Goal: Task Accomplishment & Management: Manage account settings

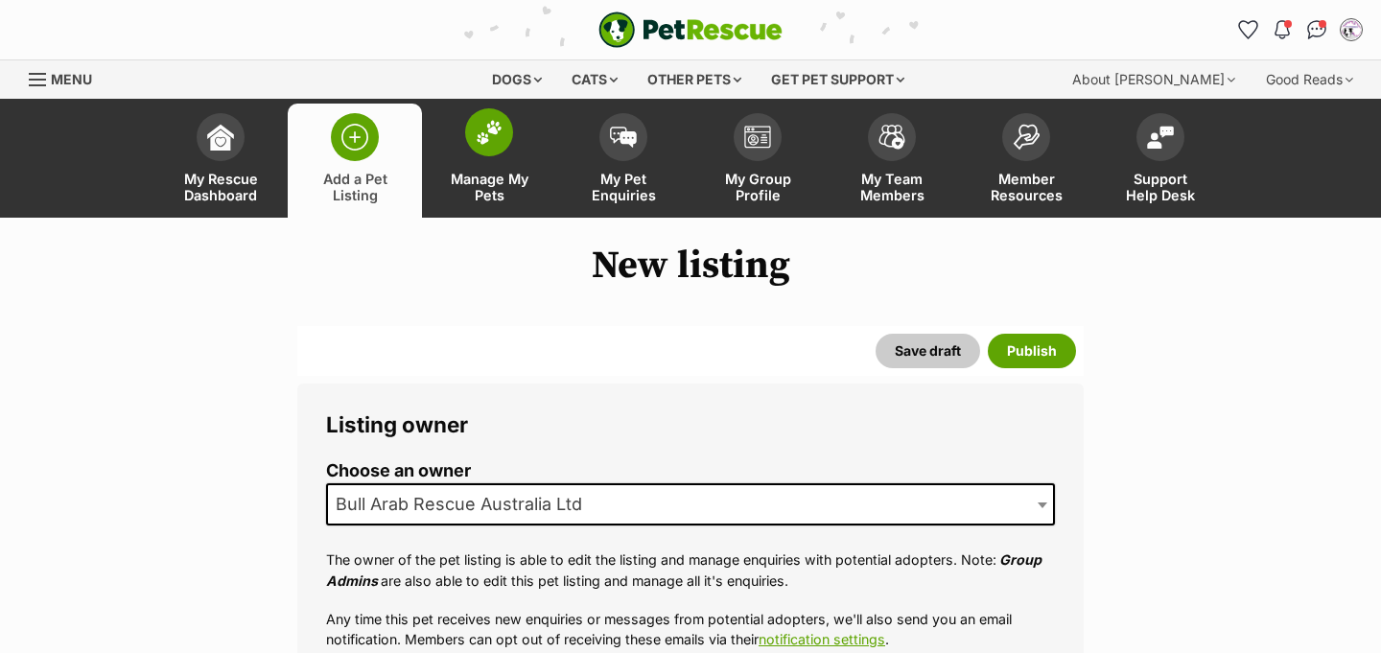
click at [505, 137] on span at bounding box center [489, 132] width 48 height 48
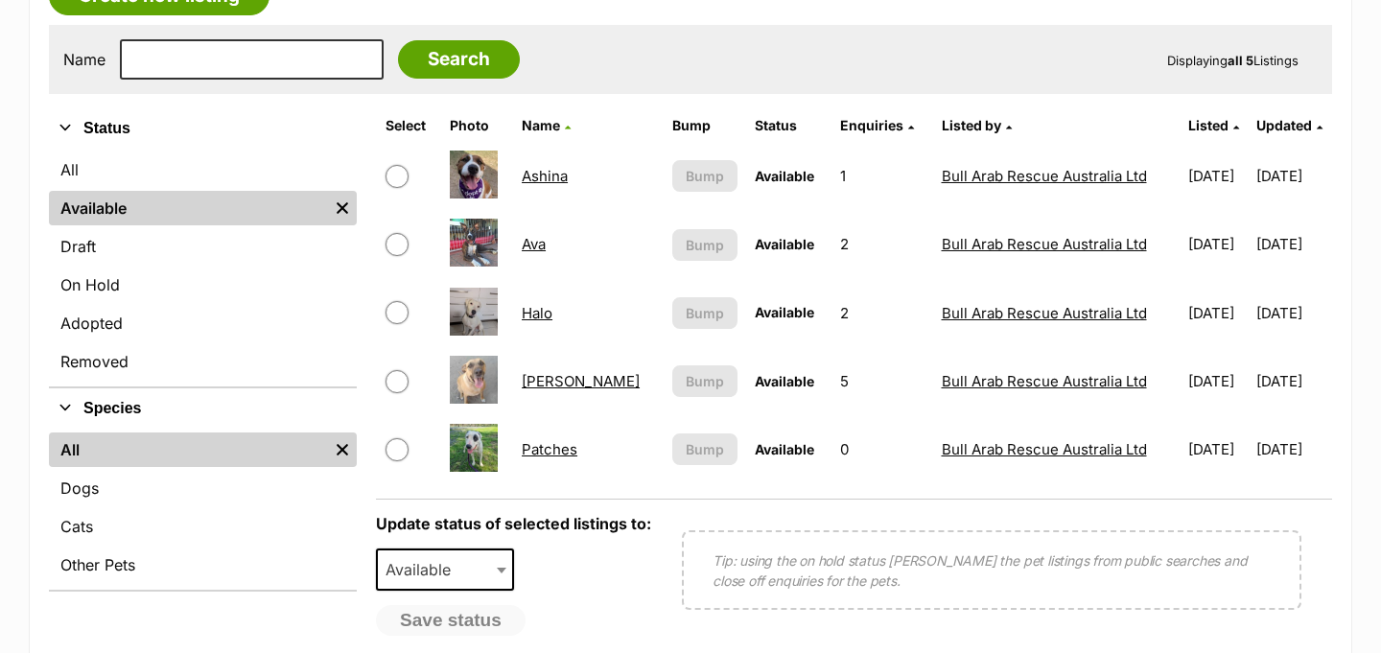
scroll to position [370, 0]
click at [541, 314] on link "Halo" at bounding box center [537, 312] width 31 height 18
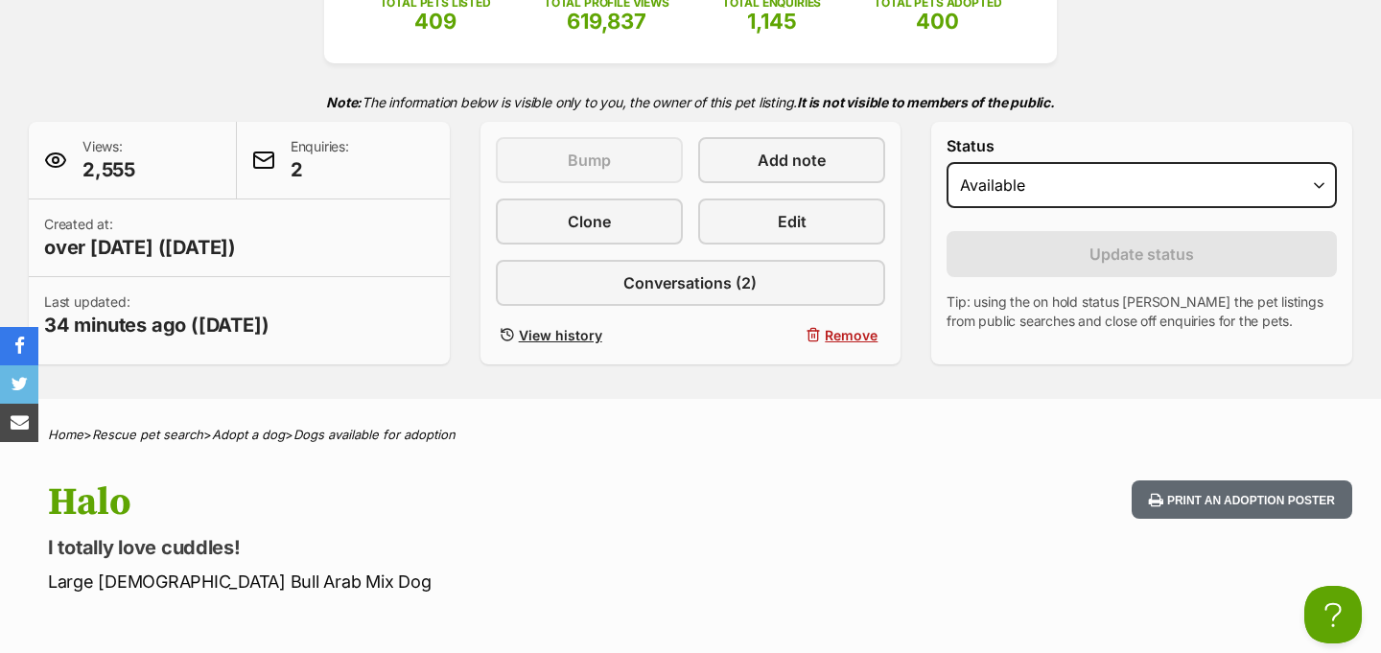
scroll to position [273, 0]
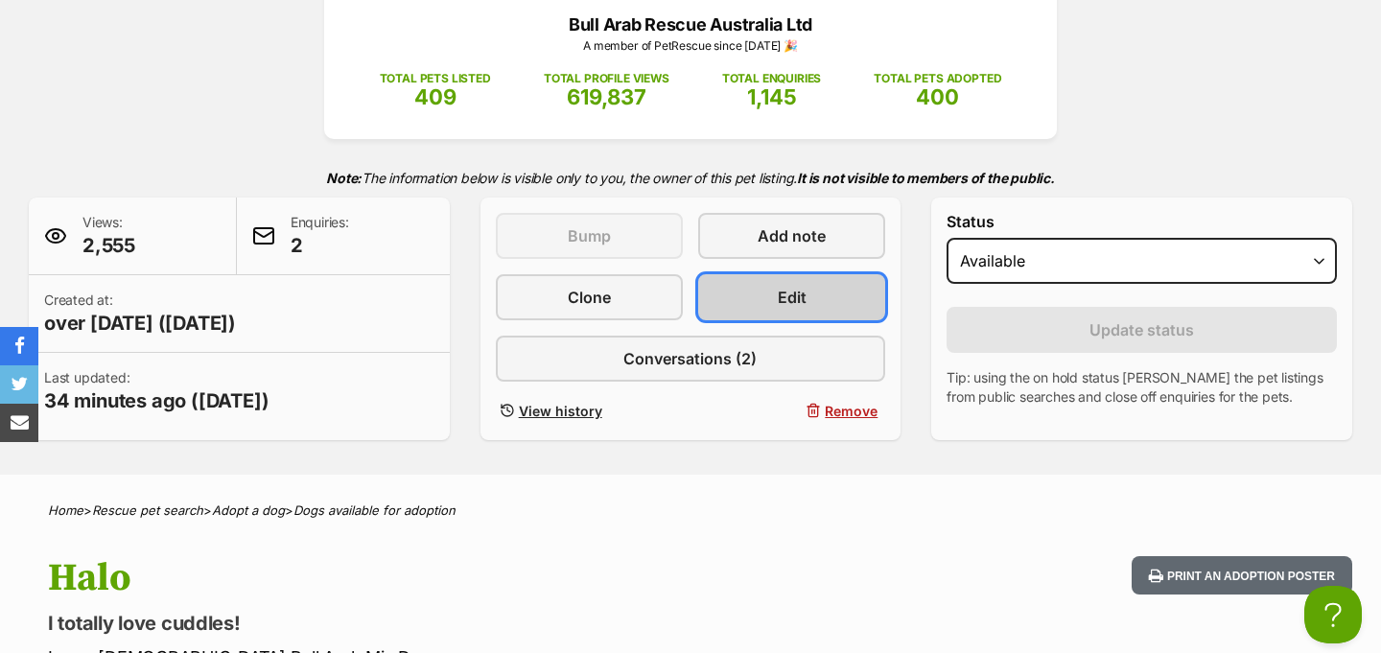
click at [823, 304] on link "Edit" at bounding box center [791, 297] width 187 height 46
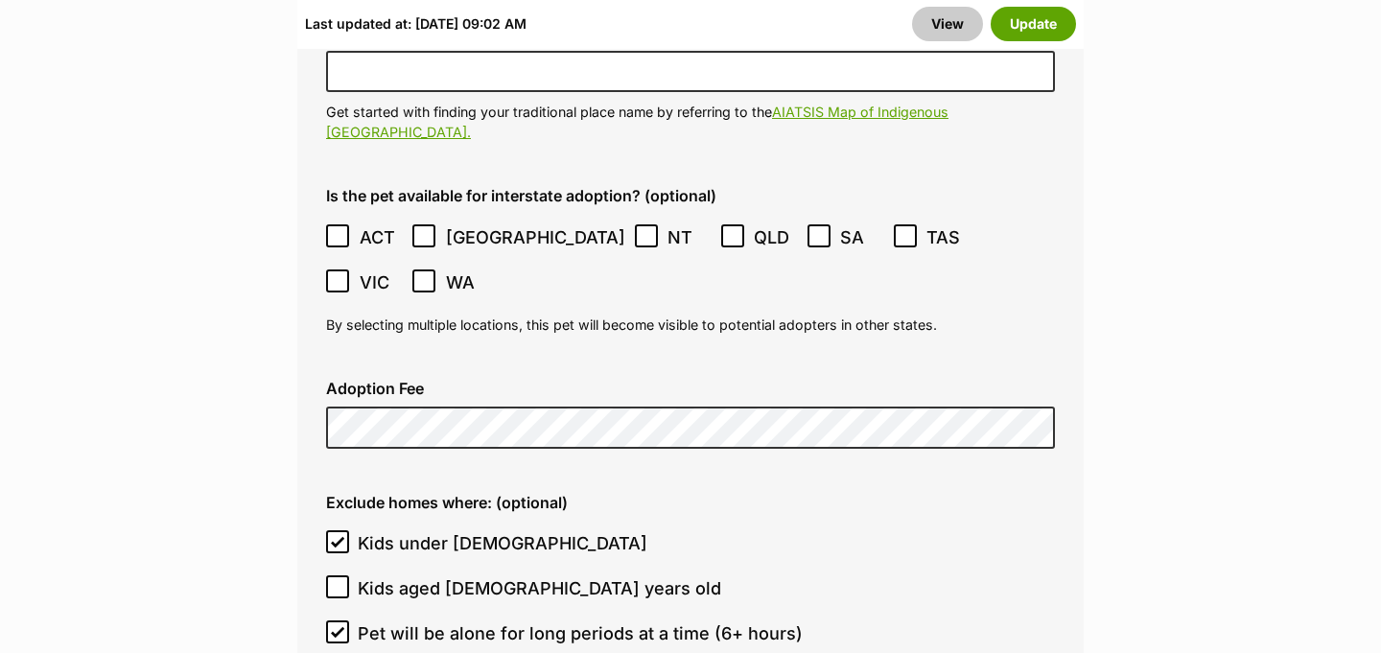
scroll to position [5172, 0]
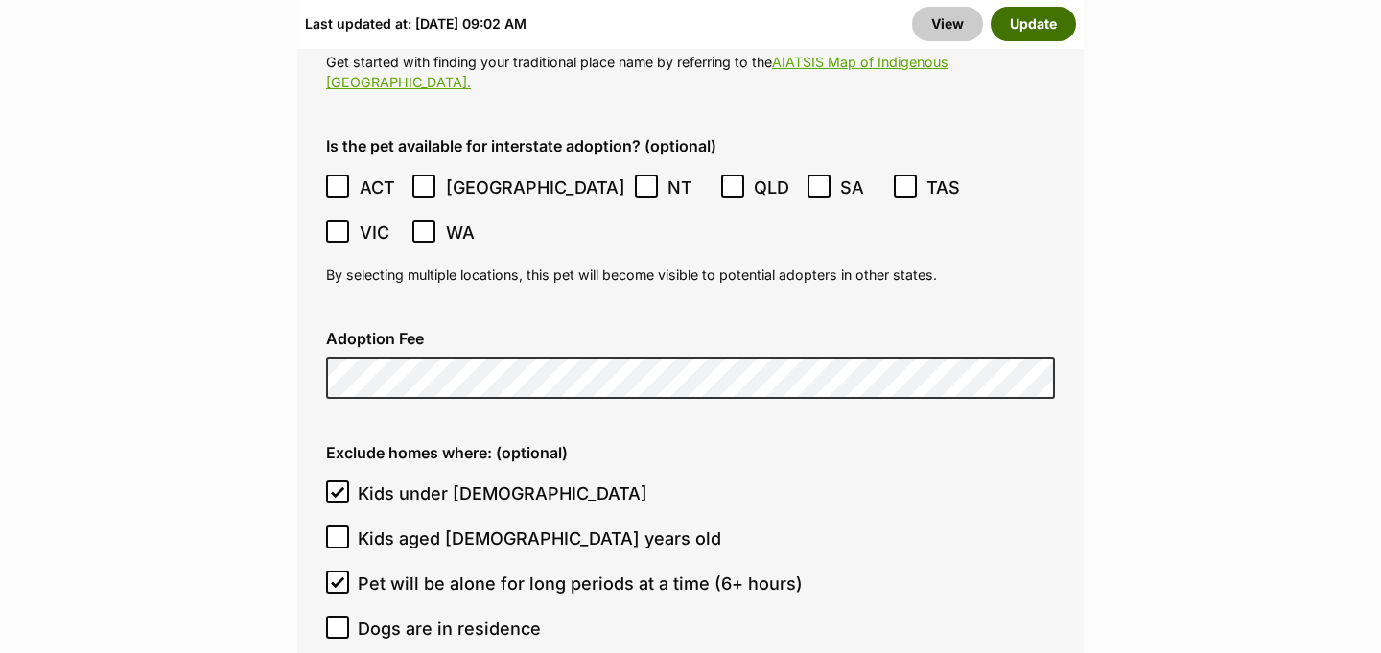
click at [1017, 34] on button "Update" at bounding box center [1033, 24] width 85 height 35
